Goal: Task Accomplishment & Management: Use online tool/utility

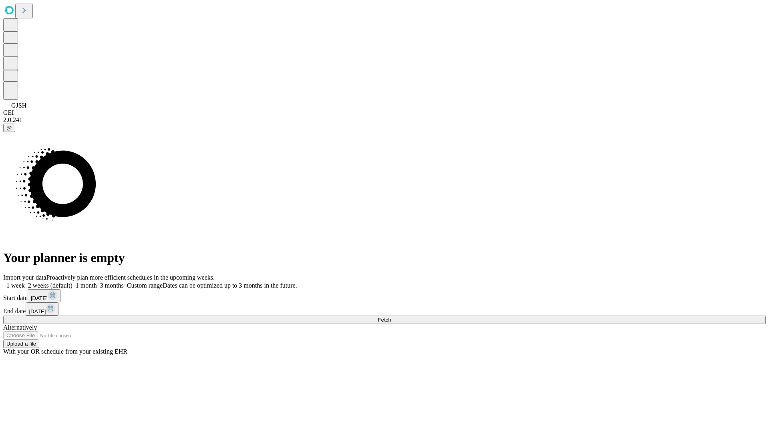
click at [391, 317] on span "Fetch" at bounding box center [384, 320] width 13 height 6
